Goal: Task Accomplishment & Management: Use online tool/utility

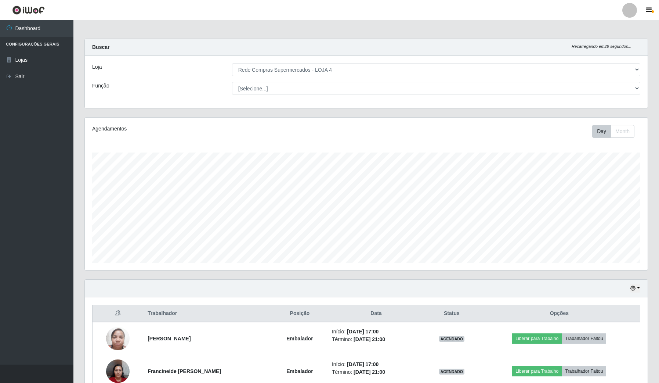
select select "159"
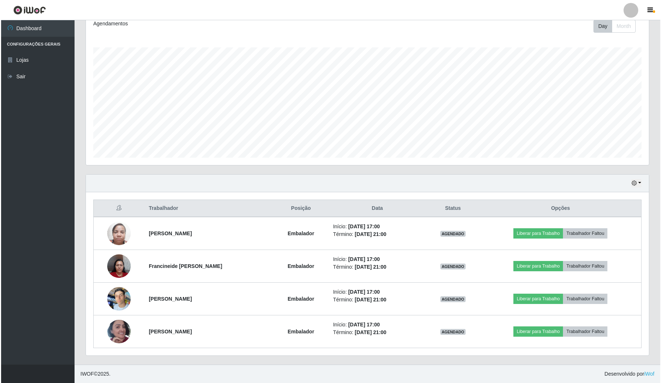
scroll to position [153, 563]
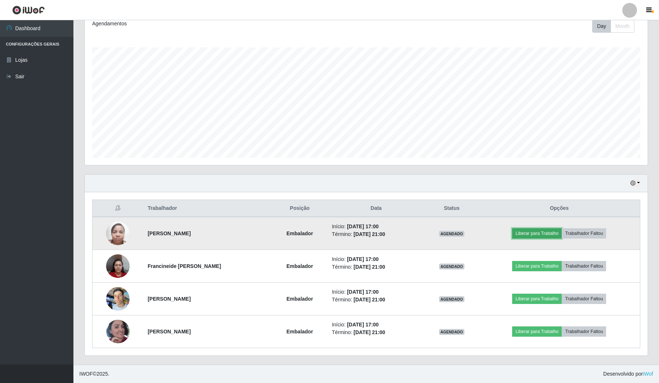
click at [536, 228] on button "Liberar para Trabalho" at bounding box center [537, 233] width 50 height 10
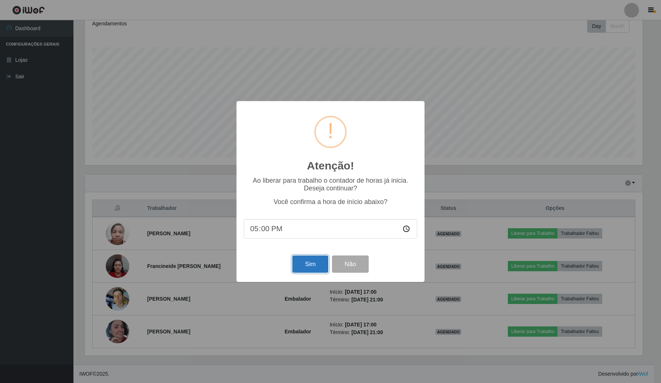
click at [313, 264] on button "Sim" at bounding box center [310, 263] width 36 height 17
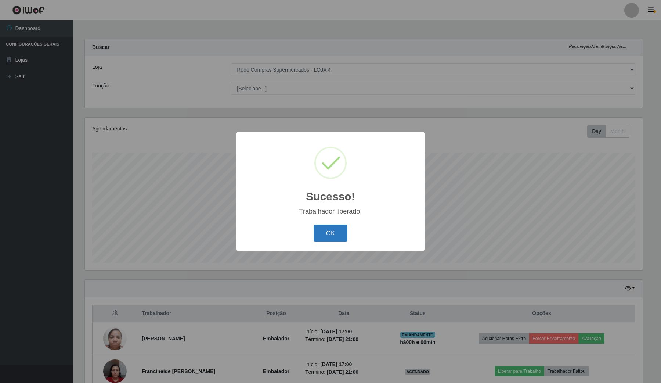
click at [336, 235] on button "OK" at bounding box center [331, 232] width 34 height 17
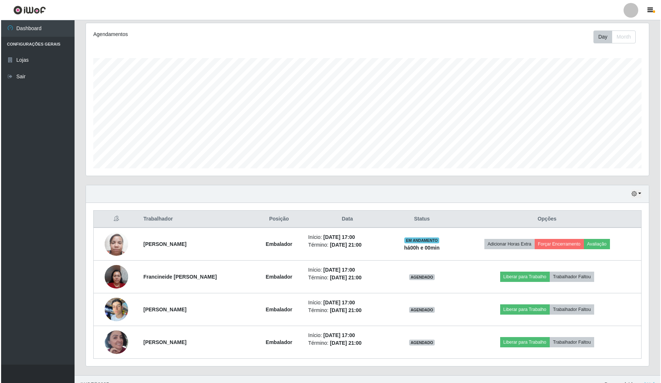
scroll to position [106, 0]
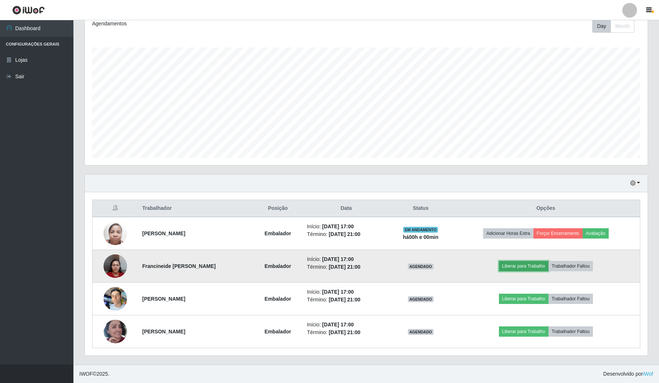
click at [522, 266] on button "Liberar para Trabalho" at bounding box center [524, 266] width 50 height 10
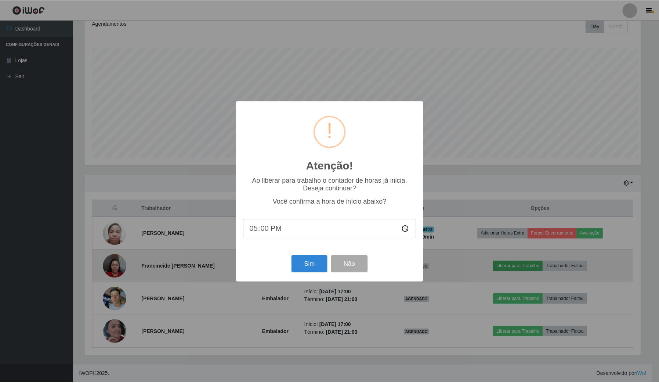
scroll to position [153, 558]
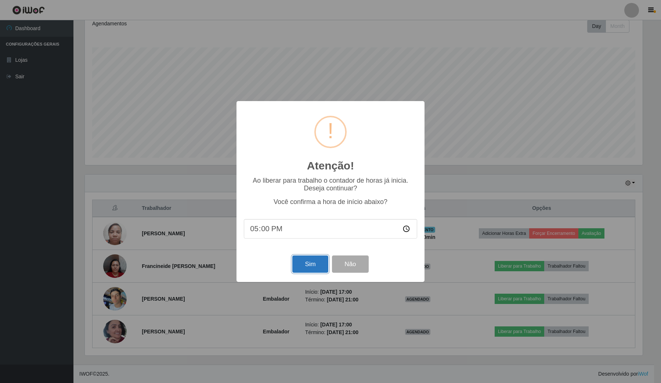
click at [307, 266] on button "Sim" at bounding box center [310, 263] width 36 height 17
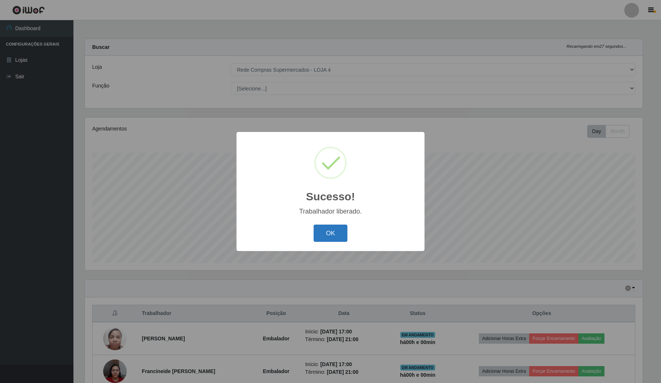
click at [338, 230] on button "OK" at bounding box center [331, 232] width 34 height 17
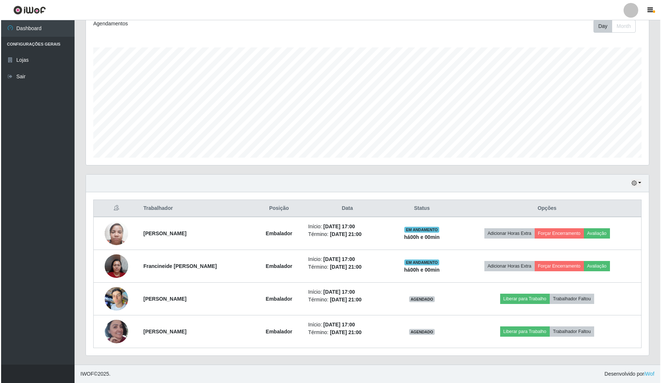
scroll to position [106, 0]
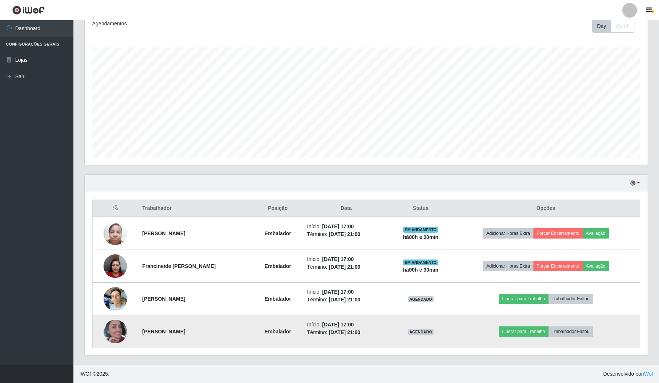
click at [105, 332] on img at bounding box center [116, 331] width 24 height 42
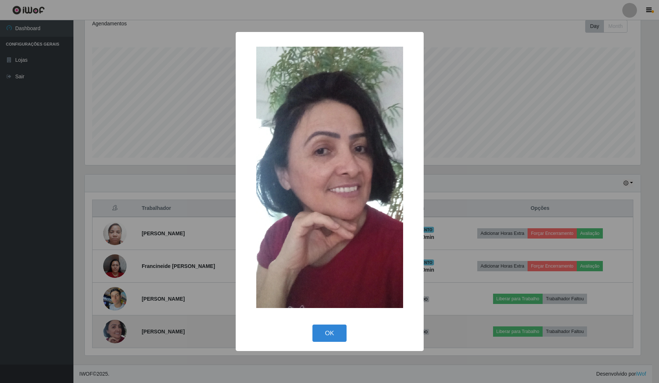
scroll to position [153, 558]
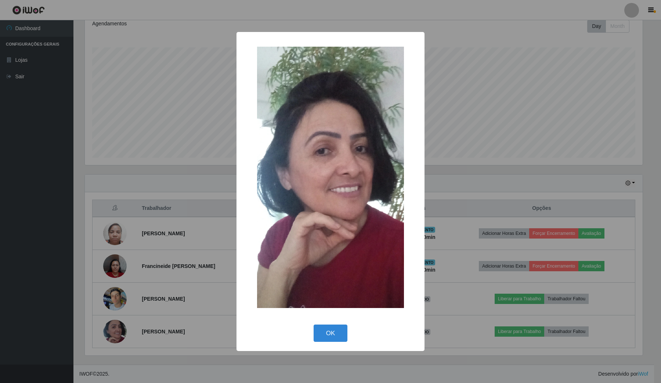
click at [111, 324] on div "× OK Cancel" at bounding box center [330, 191] width 661 height 383
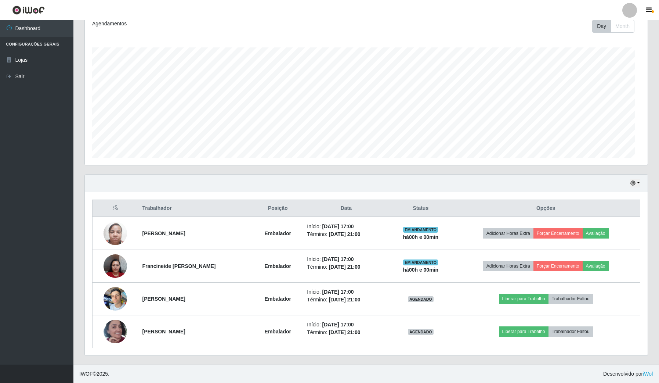
scroll to position [153, 563]
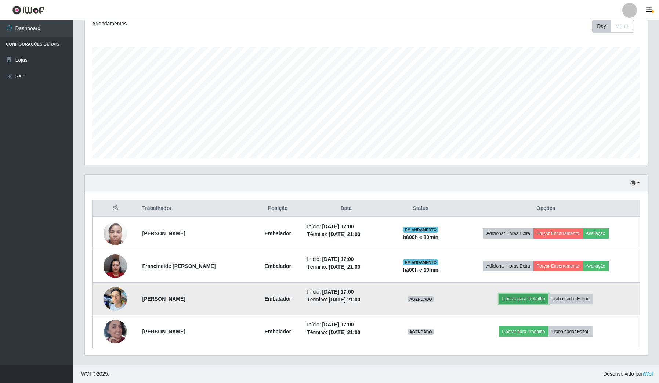
click at [534, 298] on button "Liberar para Trabalho" at bounding box center [524, 299] width 50 height 10
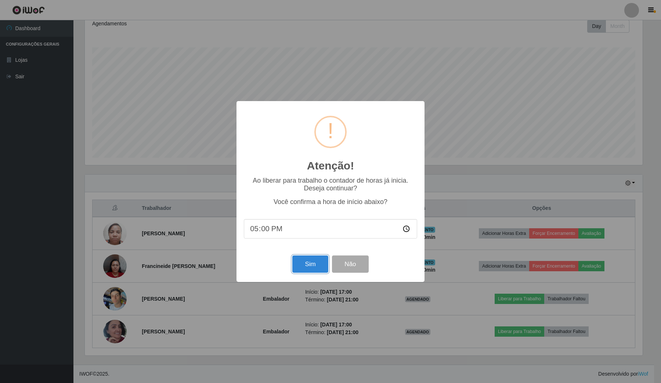
click at [326, 257] on div "Sim Não" at bounding box center [330, 263] width 173 height 21
click at [313, 270] on button "Sim" at bounding box center [310, 263] width 36 height 17
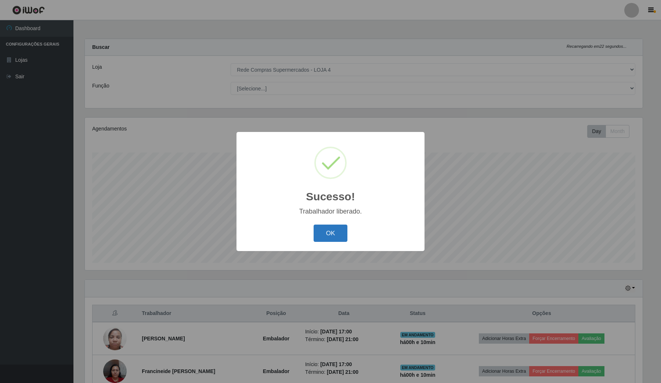
click at [325, 238] on button "OK" at bounding box center [331, 232] width 34 height 17
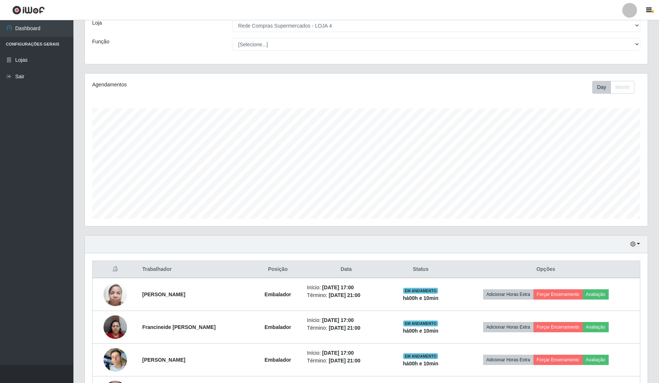
scroll to position [106, 0]
